Goal: Task Accomplishment & Management: Use online tool/utility

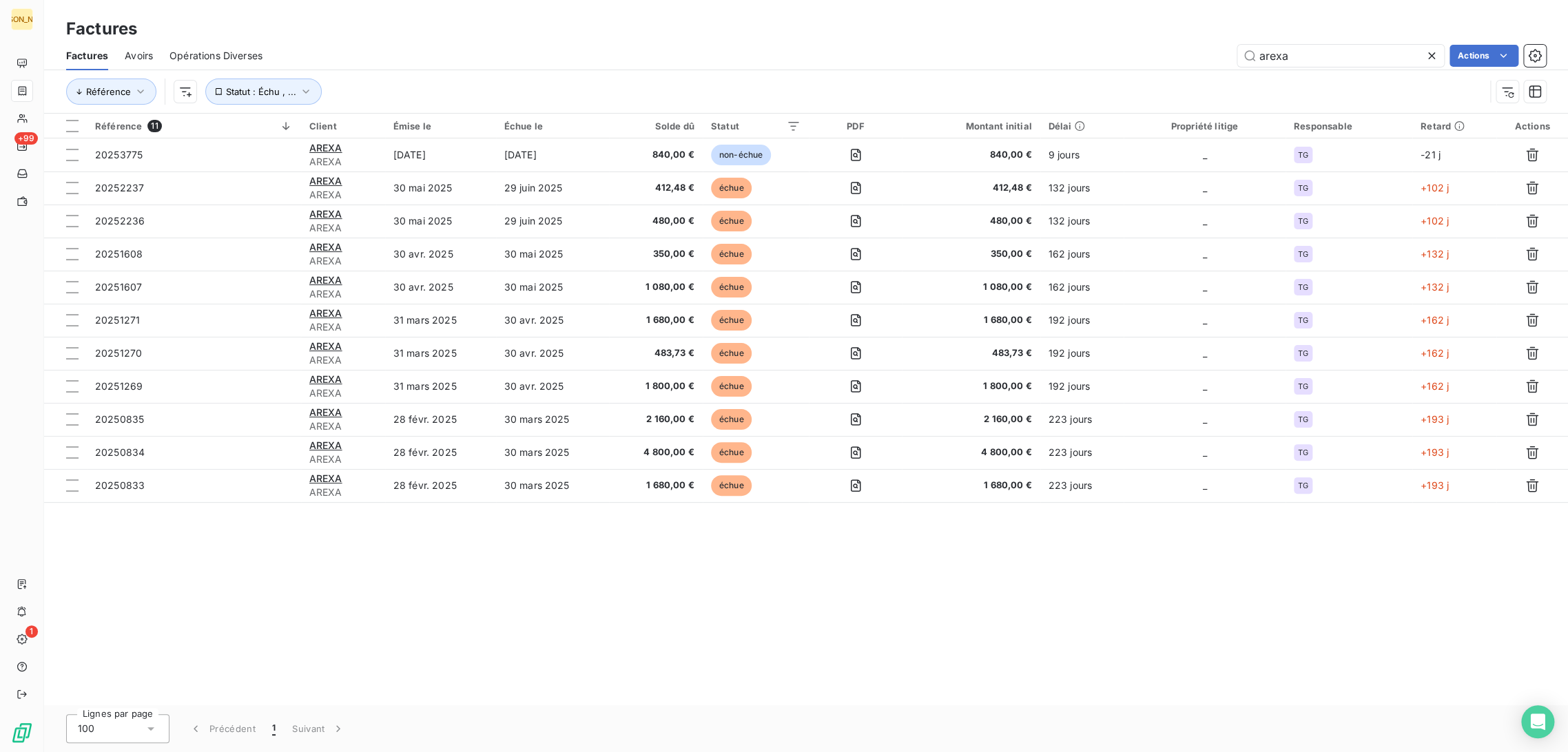
drag, startPoint x: 1160, startPoint y: 55, endPoint x: 1172, endPoint y: 66, distance: 16.3
click at [1155, 55] on div "arexa Actions" at bounding box center [912, 56] width 1267 height 22
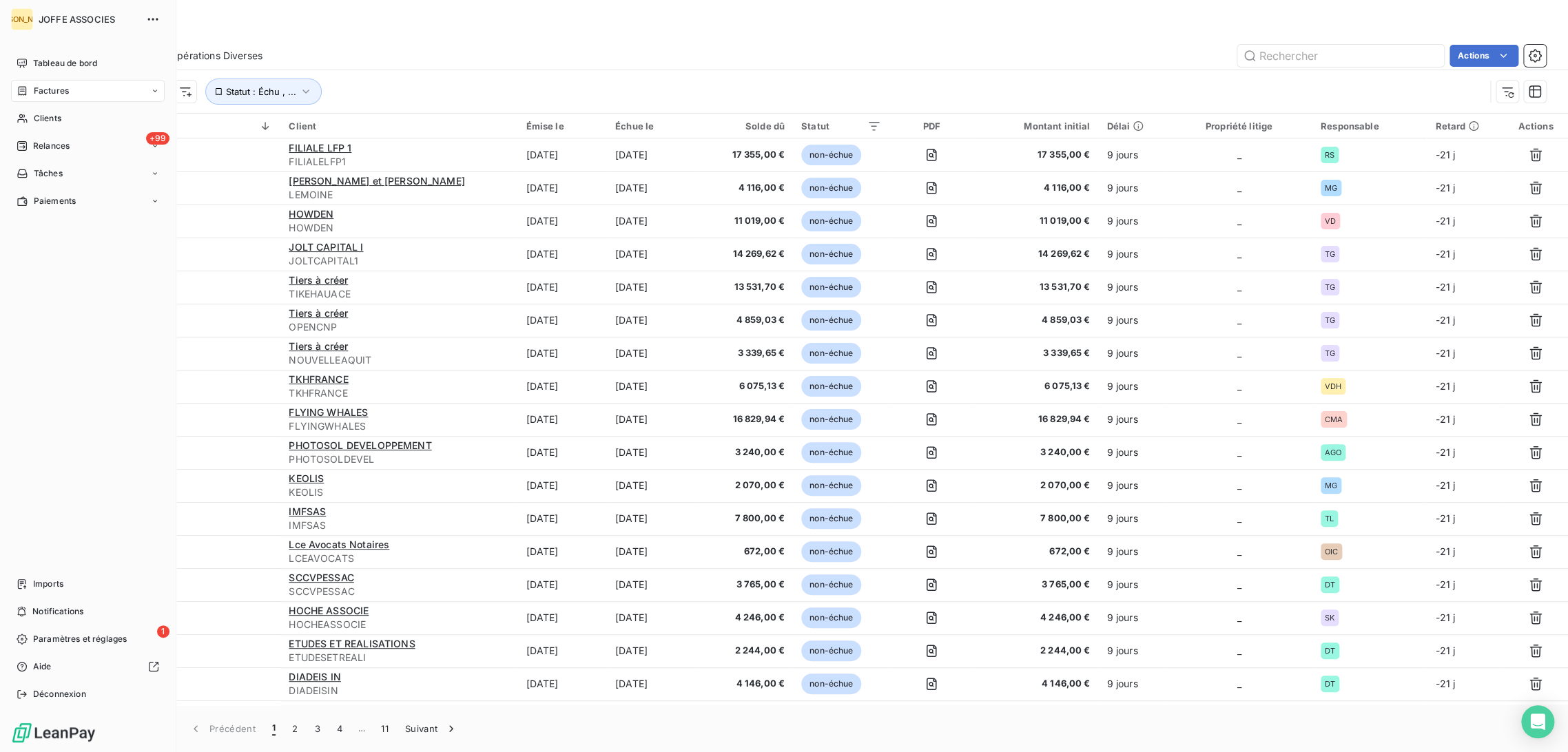
click at [35, 92] on span "Factures" at bounding box center [51, 91] width 35 height 13
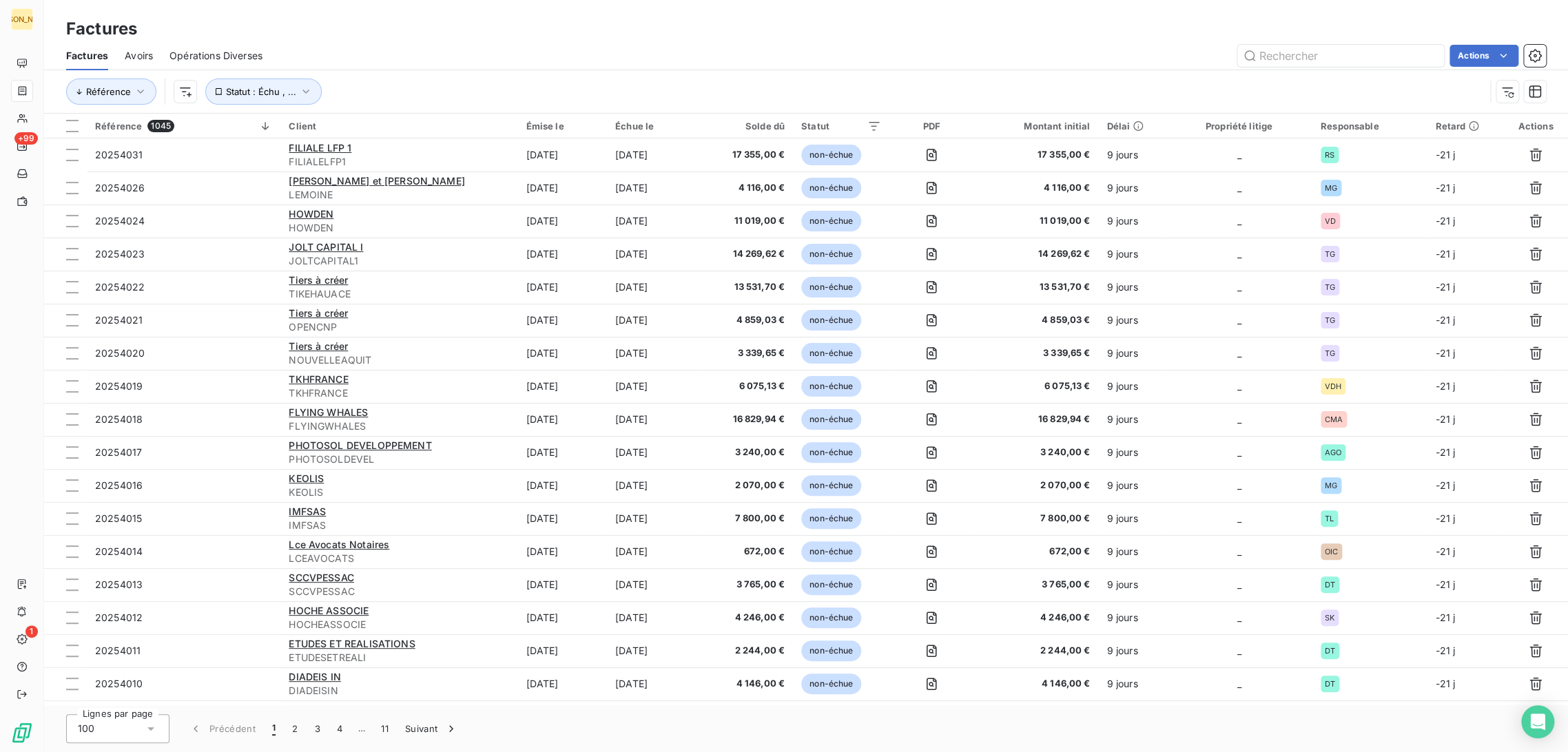
click at [507, 27] on div "Factures" at bounding box center [806, 28] width 1524 height 24
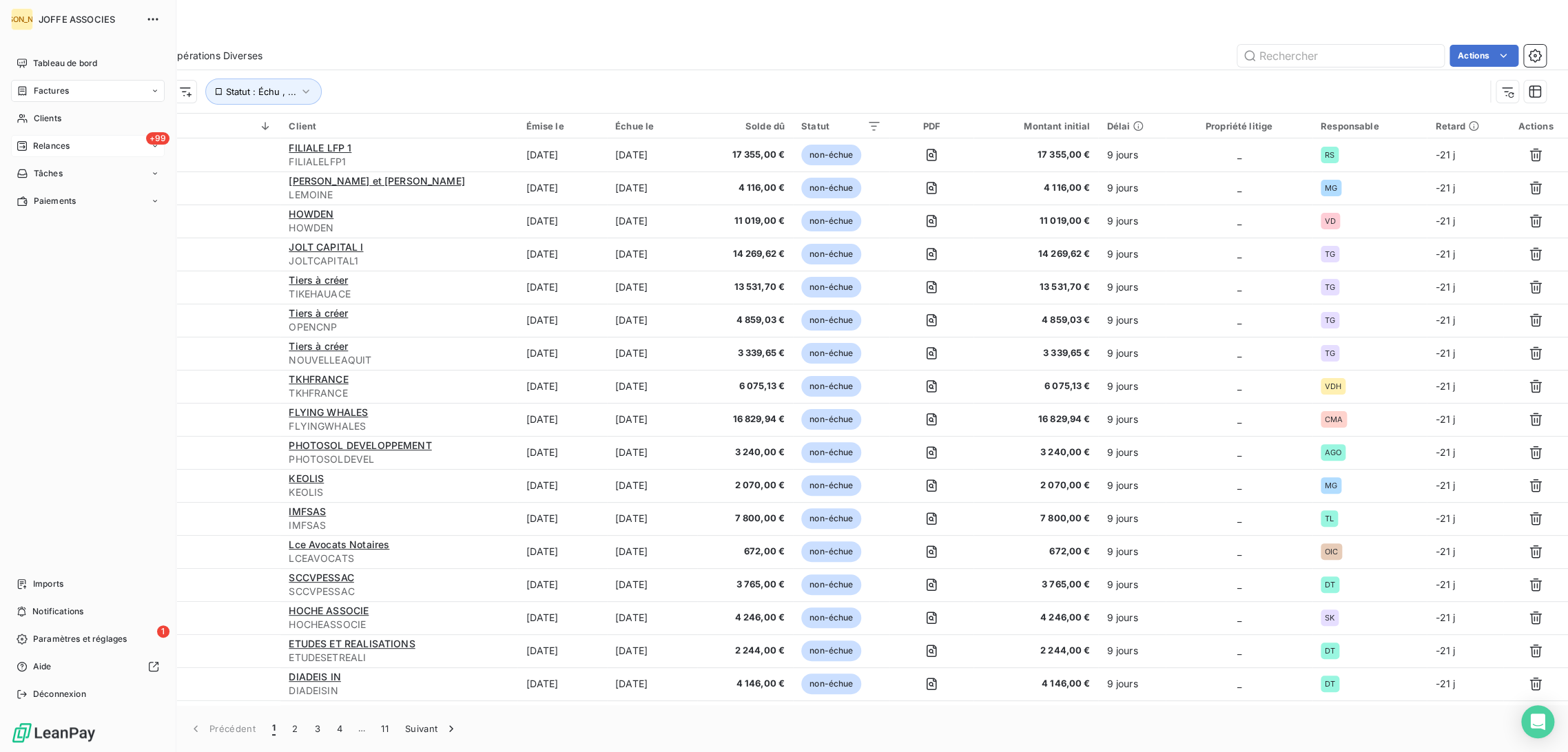
click at [40, 143] on span "Relances" at bounding box center [51, 146] width 36 height 13
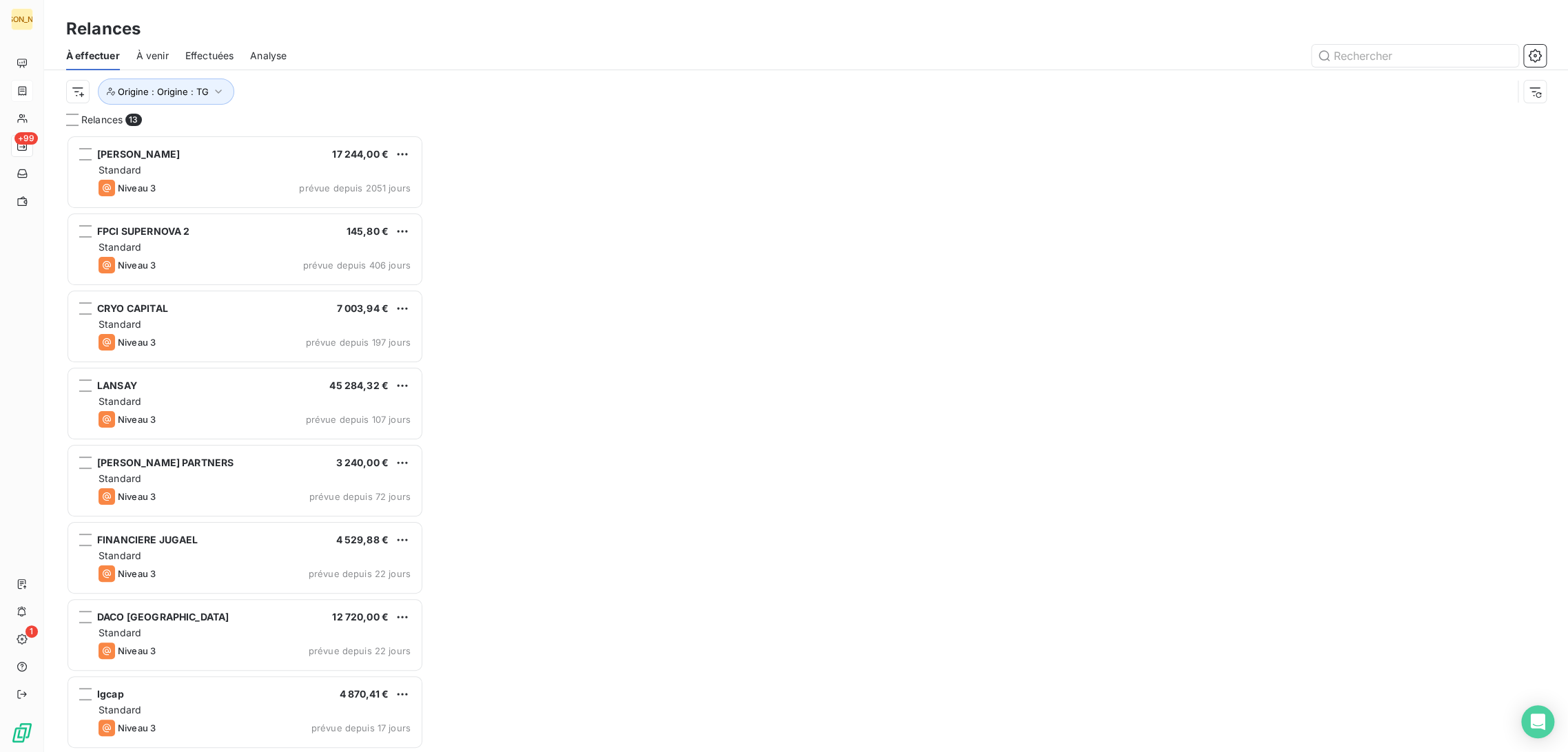
scroll to position [606, 346]
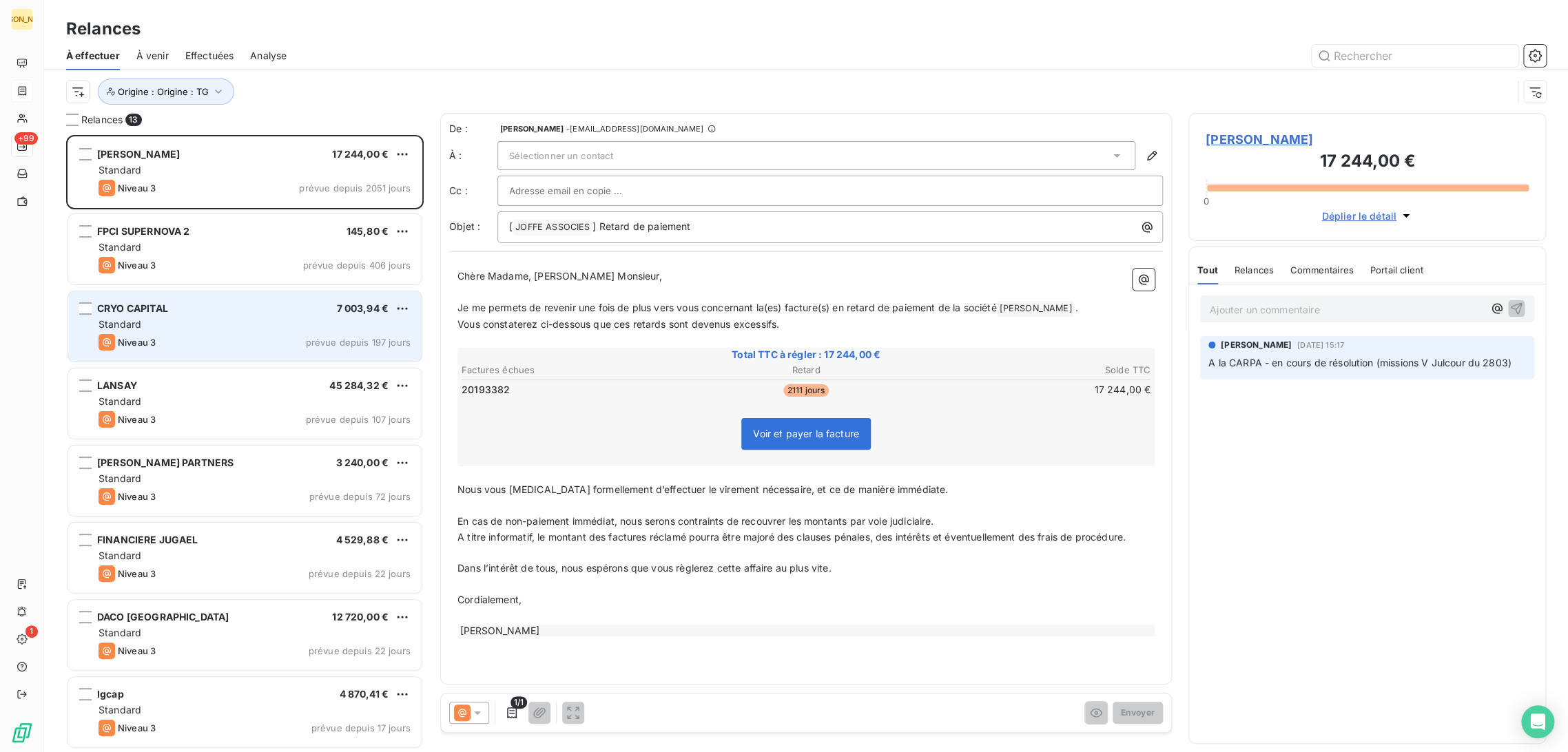
click at [210, 339] on div "Niveau 3 prévue depuis 197 jours" at bounding box center [255, 342] width 312 height 17
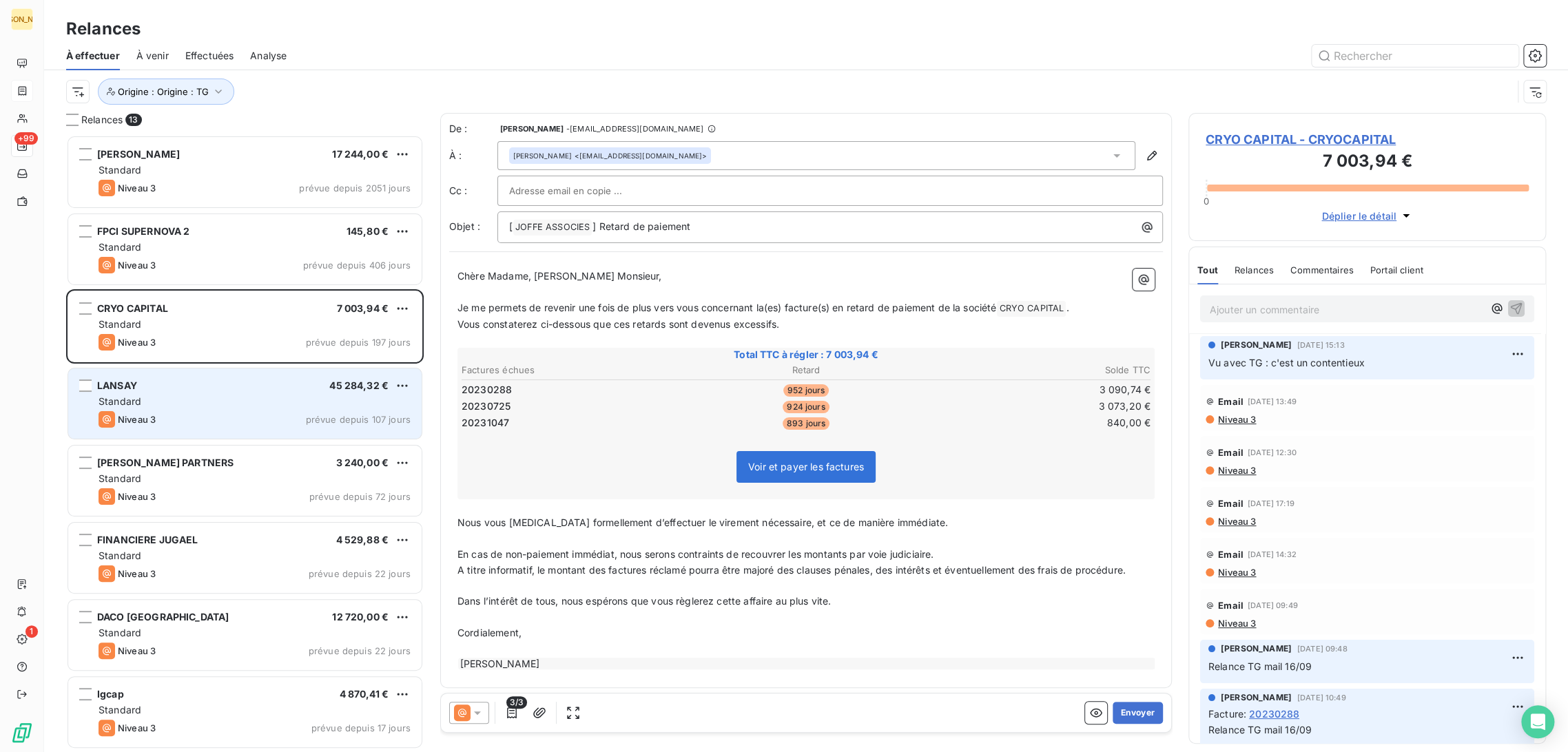
drag, startPoint x: 228, startPoint y: 398, endPoint x: 251, endPoint y: 403, distance: 23.5
click at [228, 398] on div "Standard" at bounding box center [255, 401] width 312 height 13
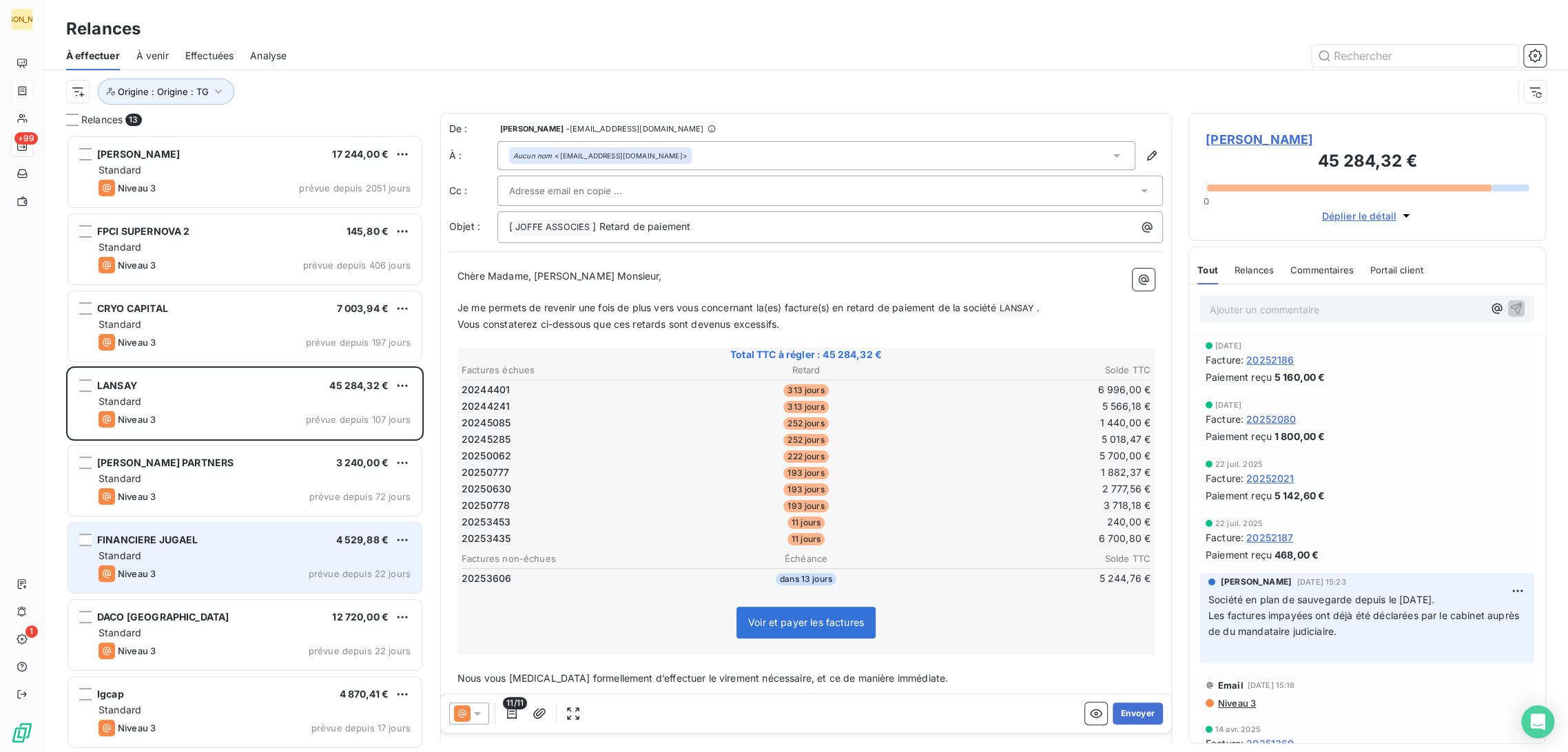
click at [197, 555] on div "Standard" at bounding box center [255, 555] width 312 height 13
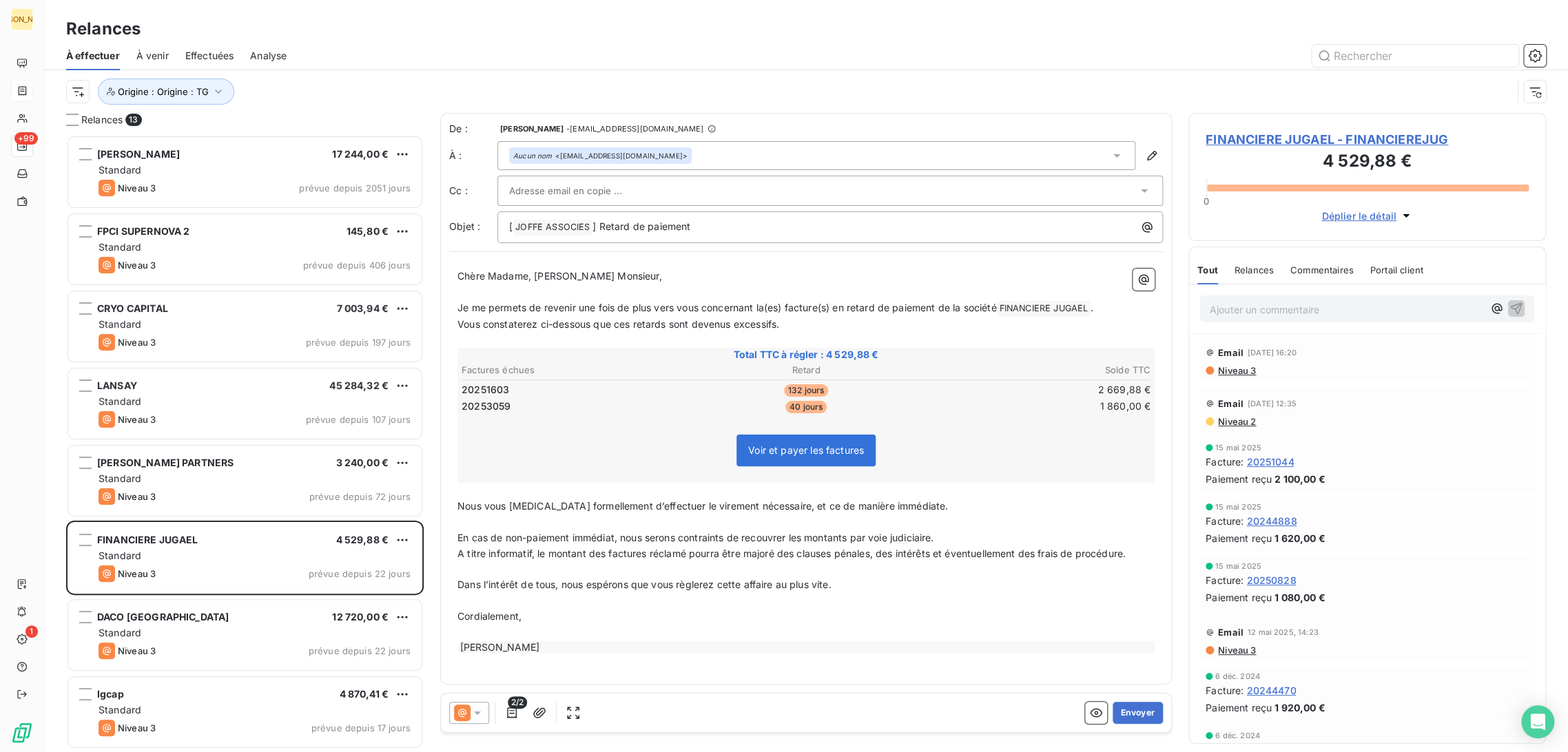
click at [560, 297] on p "﻿" at bounding box center [806, 292] width 697 height 16
click at [543, 306] on span "Je me permets de revenir une fois de plus vers vous concernant la(es) facture(s…" at bounding box center [727, 307] width 539 height 12
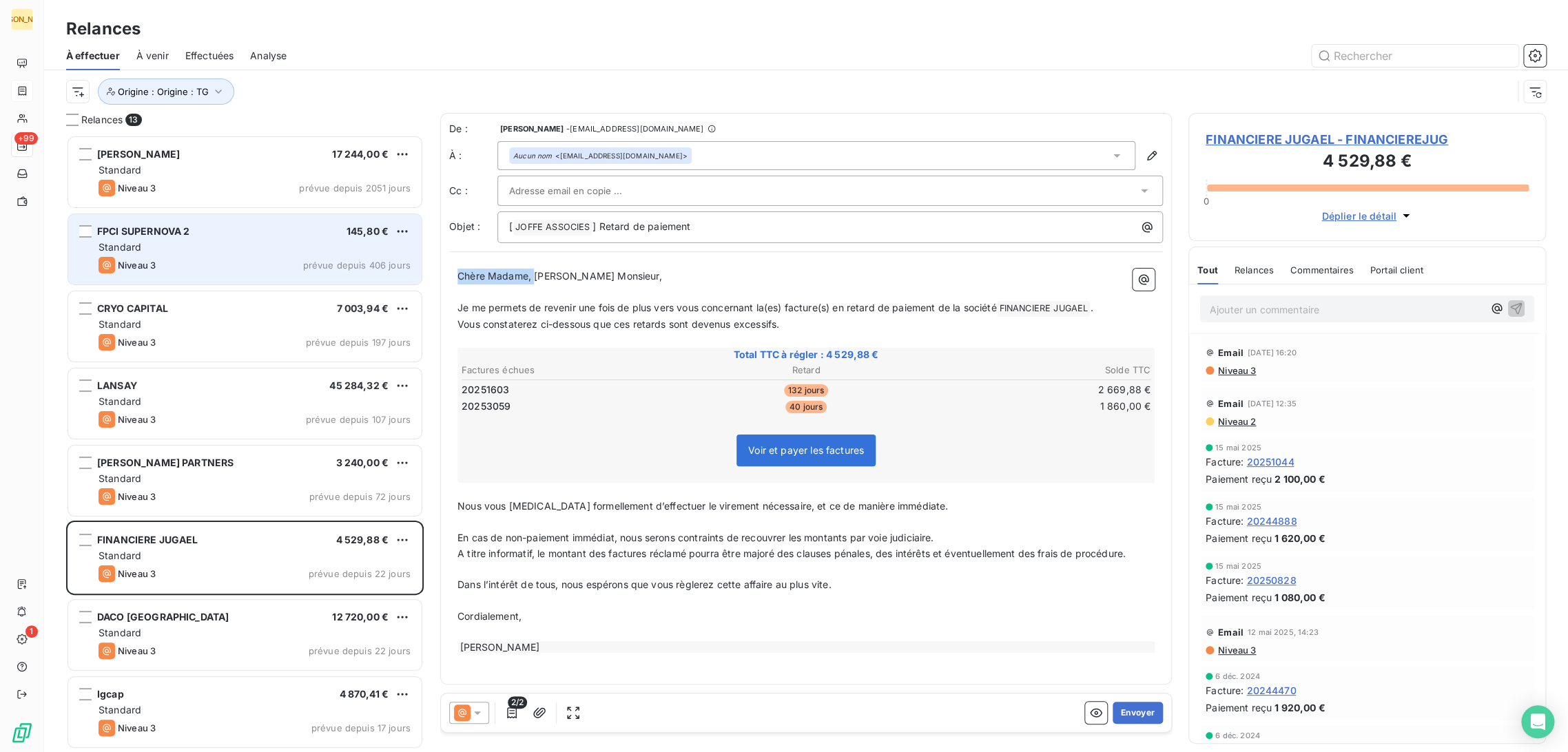
drag, startPoint x: 521, startPoint y: 272, endPoint x: 413, endPoint y: 272, distance: 108.0
click at [415, 272] on div "Relances 13 [PERSON_NAME] 17 244,00 € Standard Niveau 3 prévue depuis 2051 jour…" at bounding box center [806, 432] width 1524 height 639
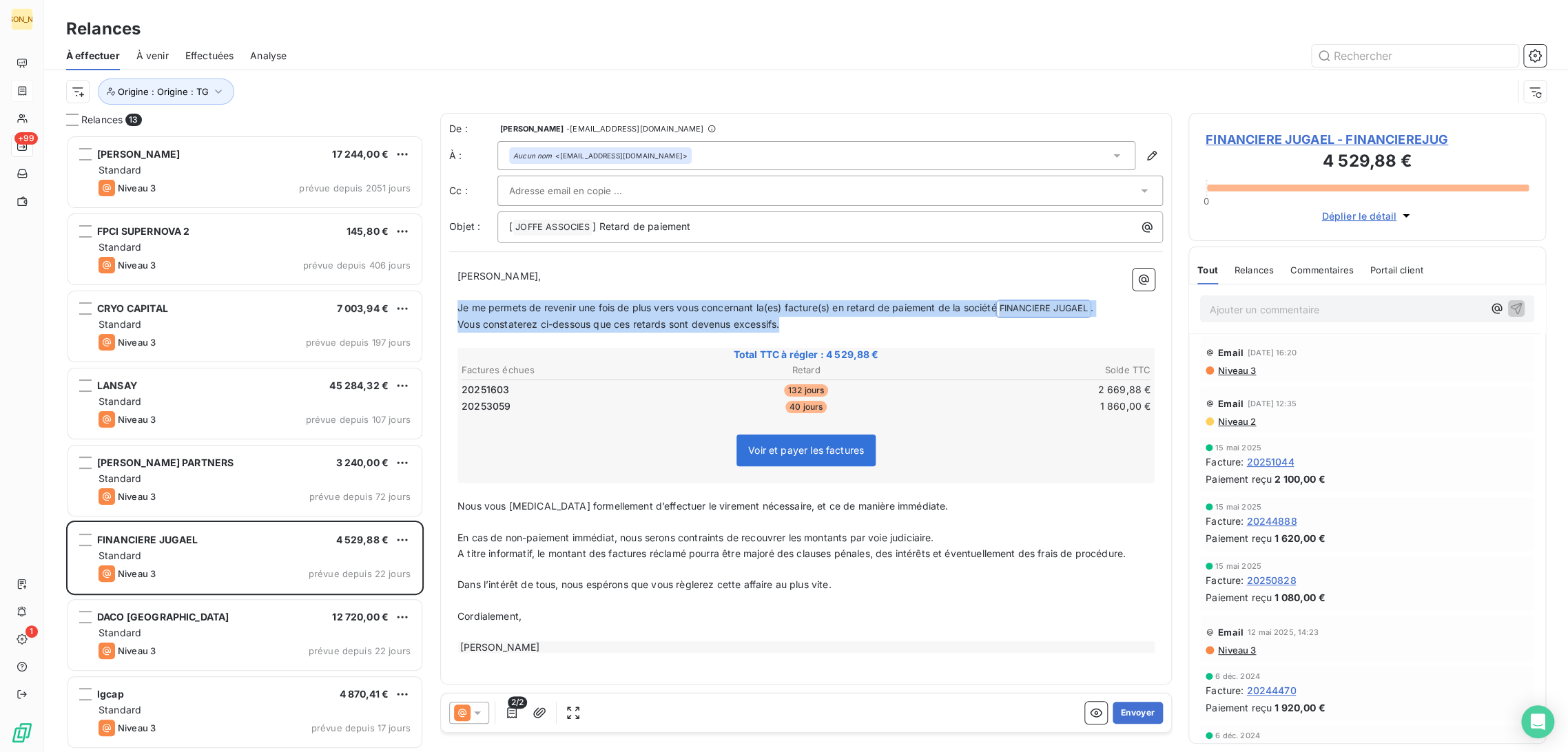
drag, startPoint x: 631, startPoint y: 318, endPoint x: 450, endPoint y: 303, distance: 181.6
click at [450, 303] on div "[PERSON_NAME] Monsieur, ﻿ Je me permets de revenir une fois de plus vers vous c…" at bounding box center [806, 461] width 714 height 402
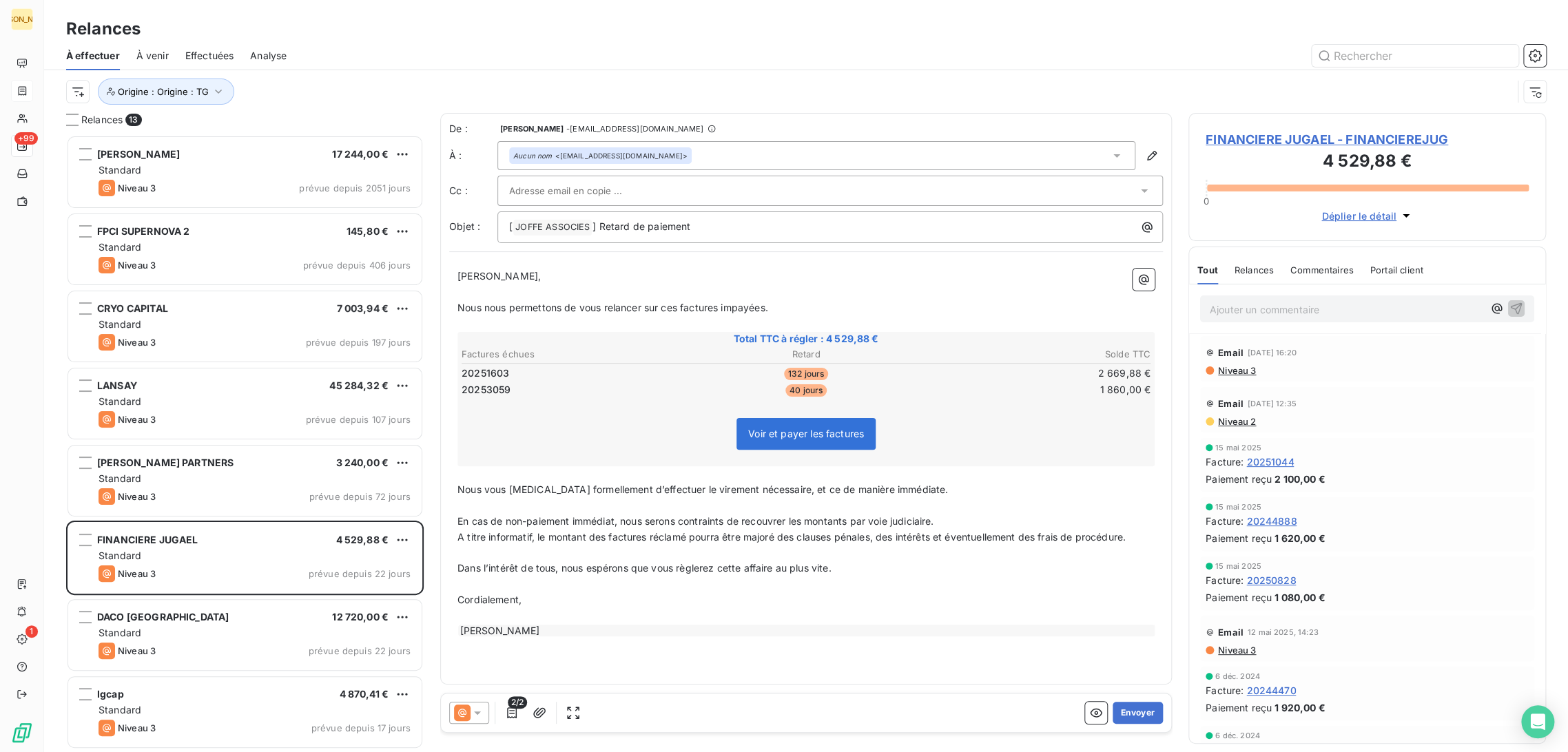
click at [477, 495] on p "Nous vous [MEDICAL_DATA] formellement d’effectuer le virement nécessaire, et ce…" at bounding box center [806, 490] width 697 height 16
drag, startPoint x: 454, startPoint y: 483, endPoint x: 463, endPoint y: 487, distance: 9.8
click at [463, 485] on div "[PERSON_NAME] Monsieur, ﻿ Nous nous permettons de vous relancer sur ces facture…" at bounding box center [806, 454] width 714 height 386
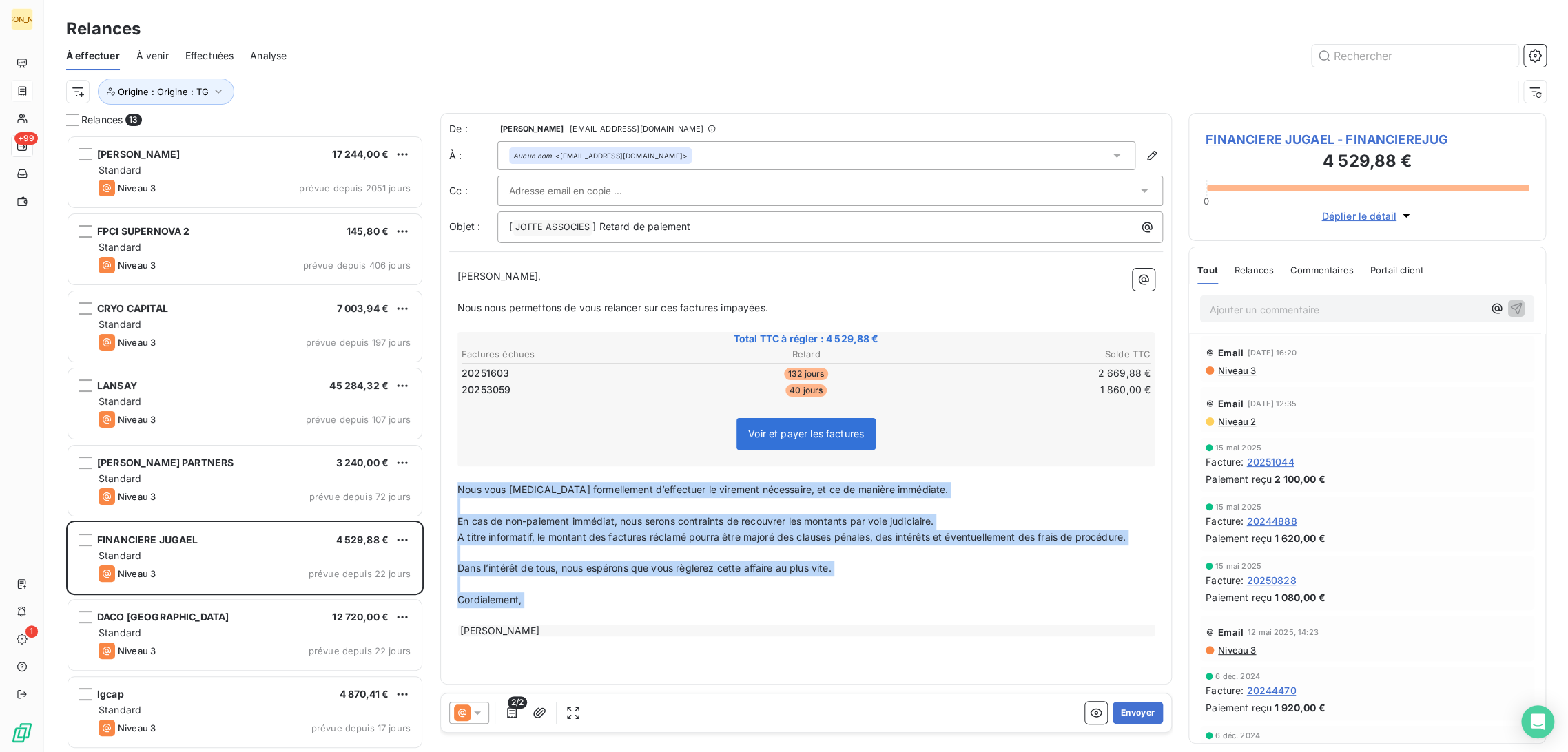
drag, startPoint x: 459, startPoint y: 489, endPoint x: 632, endPoint y: 656, distance: 240.5
click at [632, 656] on div "De : [PERSON_NAME] - [EMAIL_ADDRESS][DOMAIN_NAME] À : Aucun nom <[EMAIL_ADDRESS…" at bounding box center [806, 398] width 732 height 572
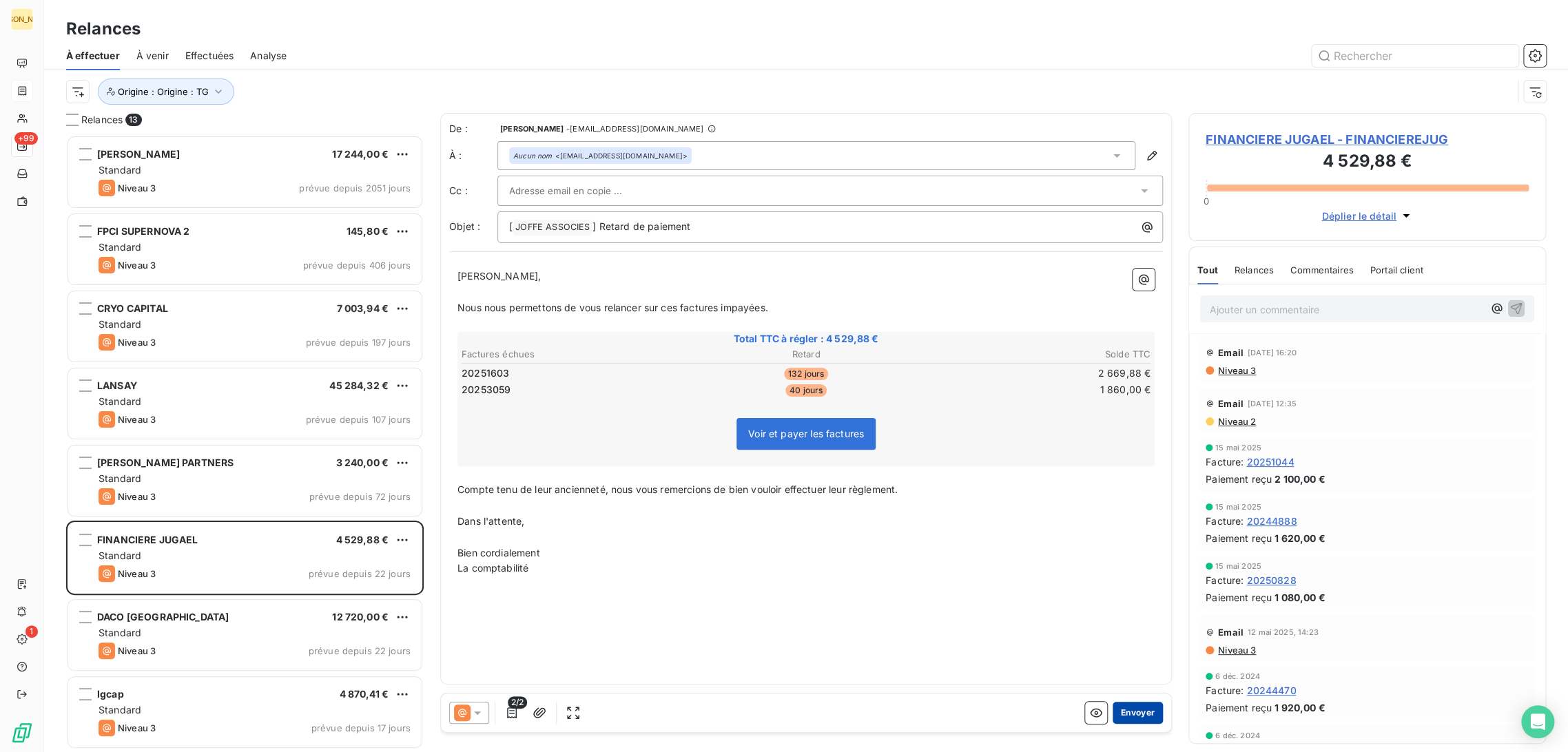
click at [1150, 711] on button "Envoyer" at bounding box center [1138, 713] width 50 height 22
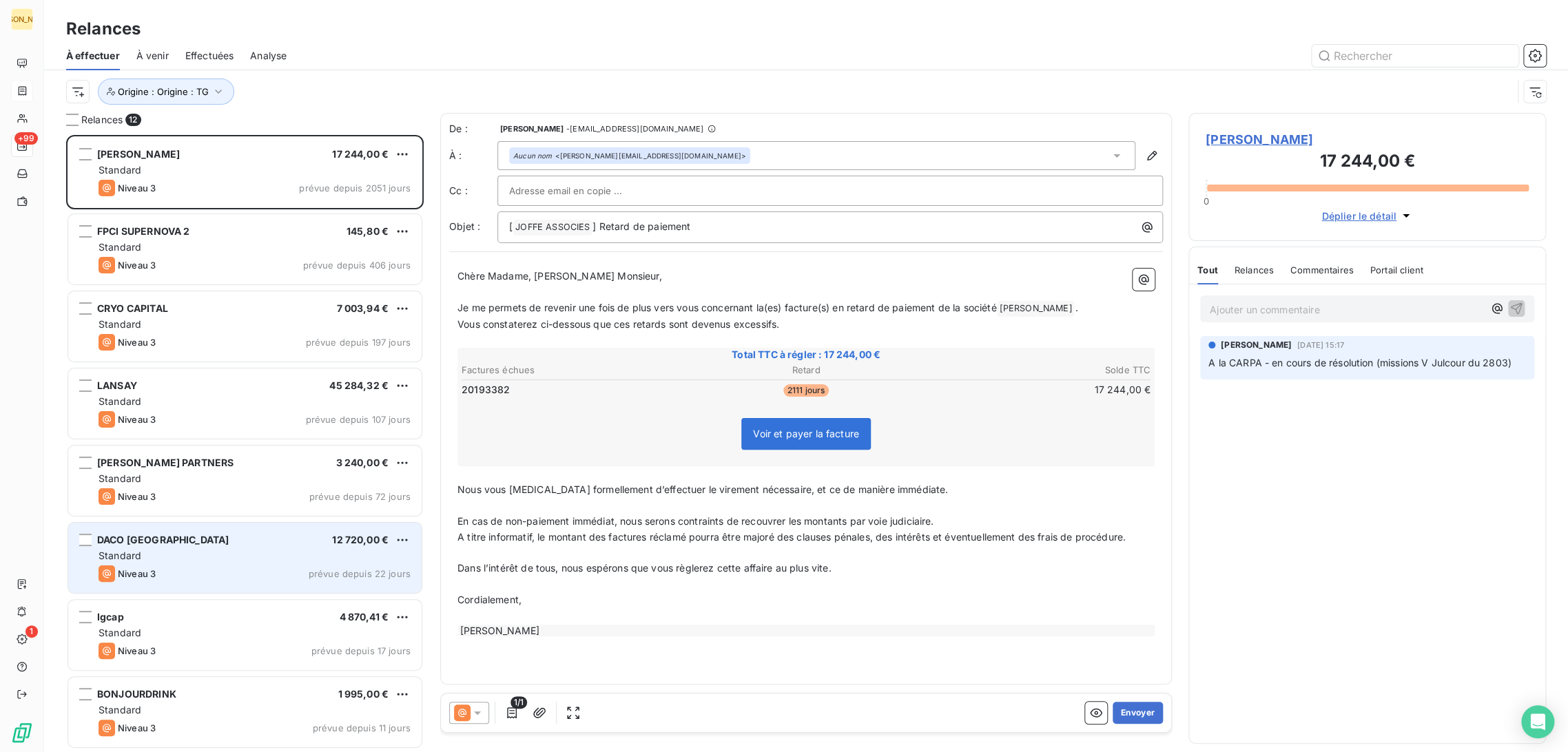
click at [176, 561] on div "Standard" at bounding box center [255, 555] width 312 height 13
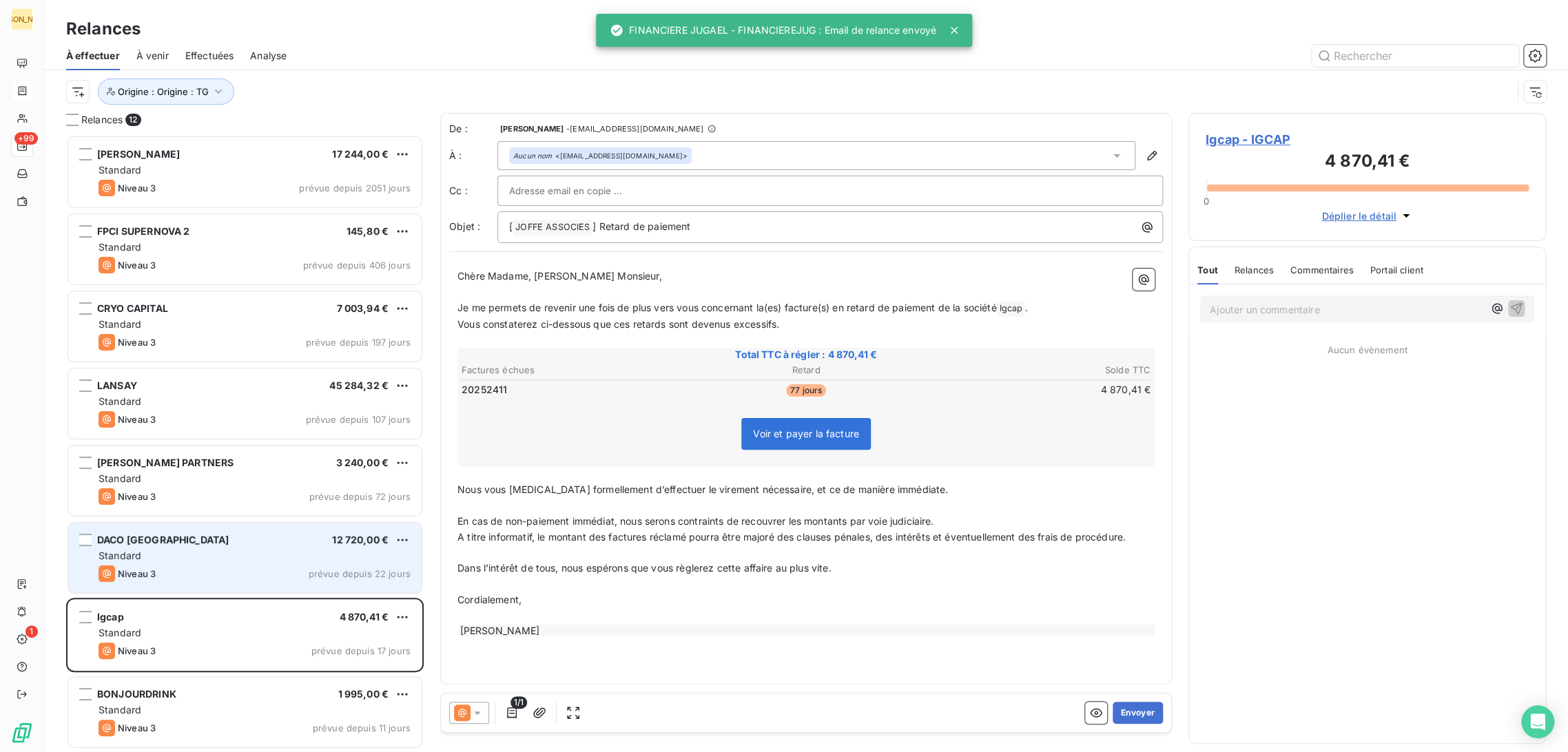
drag, startPoint x: 203, startPoint y: 583, endPoint x: 210, endPoint y: 577, distance: 9.2
click at [203, 583] on div "DACO FRANCE 12 720,00 € Standard Niveau 3 prévue depuis 22 jours" at bounding box center [245, 558] width 354 height 70
